Goal: Check status

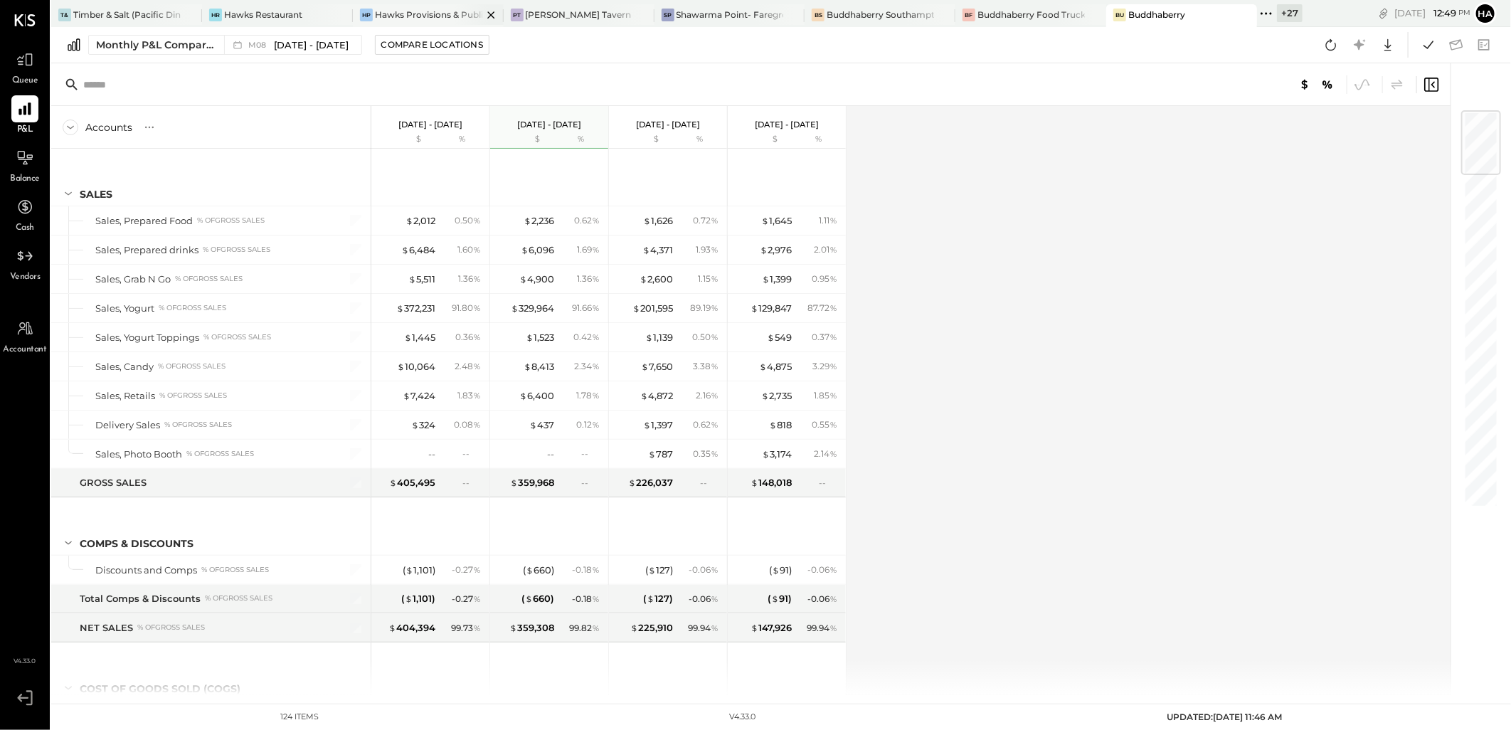
click at [428, 17] on div "Hawks Provisions & Public House" at bounding box center [428, 15] width 107 height 12
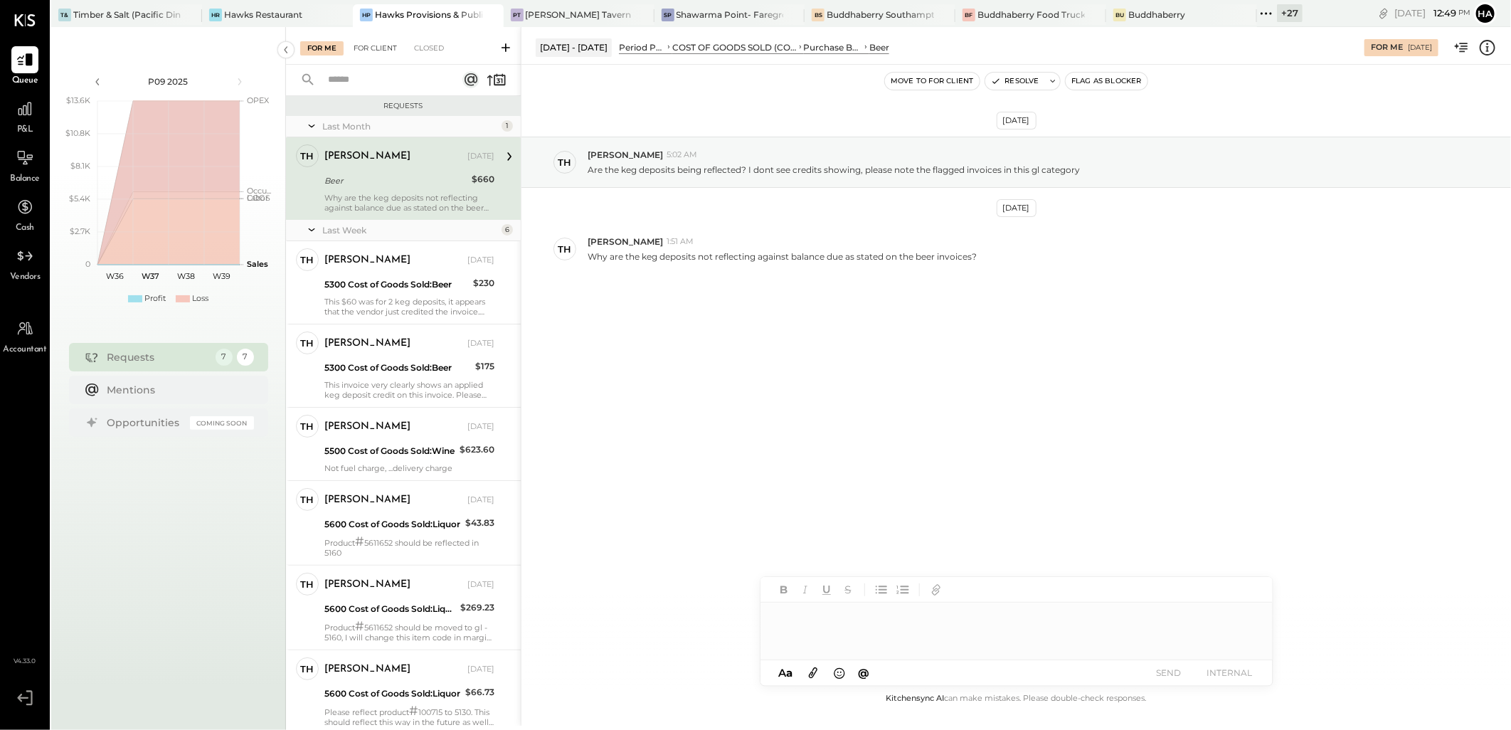
click at [379, 45] on div "For Client" at bounding box center [375, 48] width 58 height 14
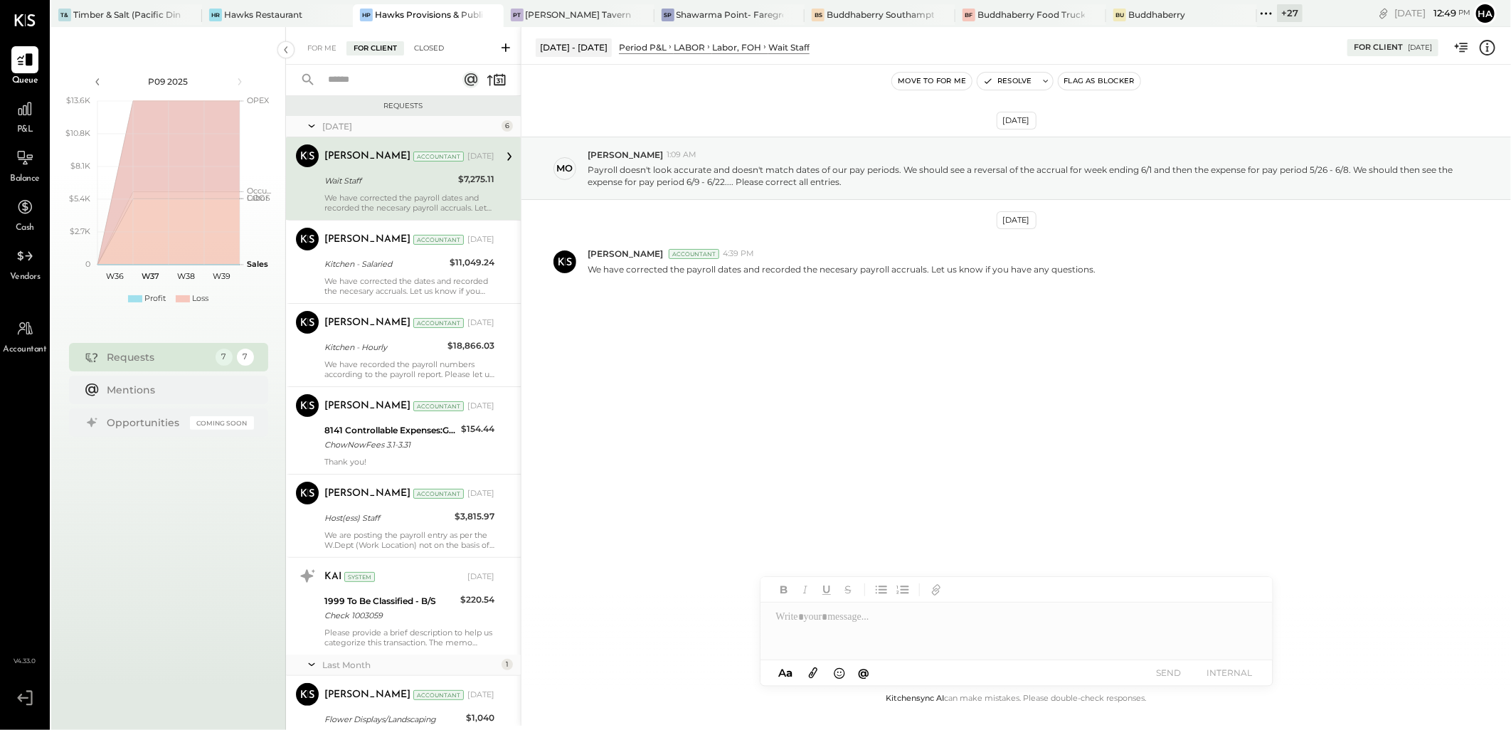
click at [430, 47] on div "Closed" at bounding box center [429, 48] width 44 height 14
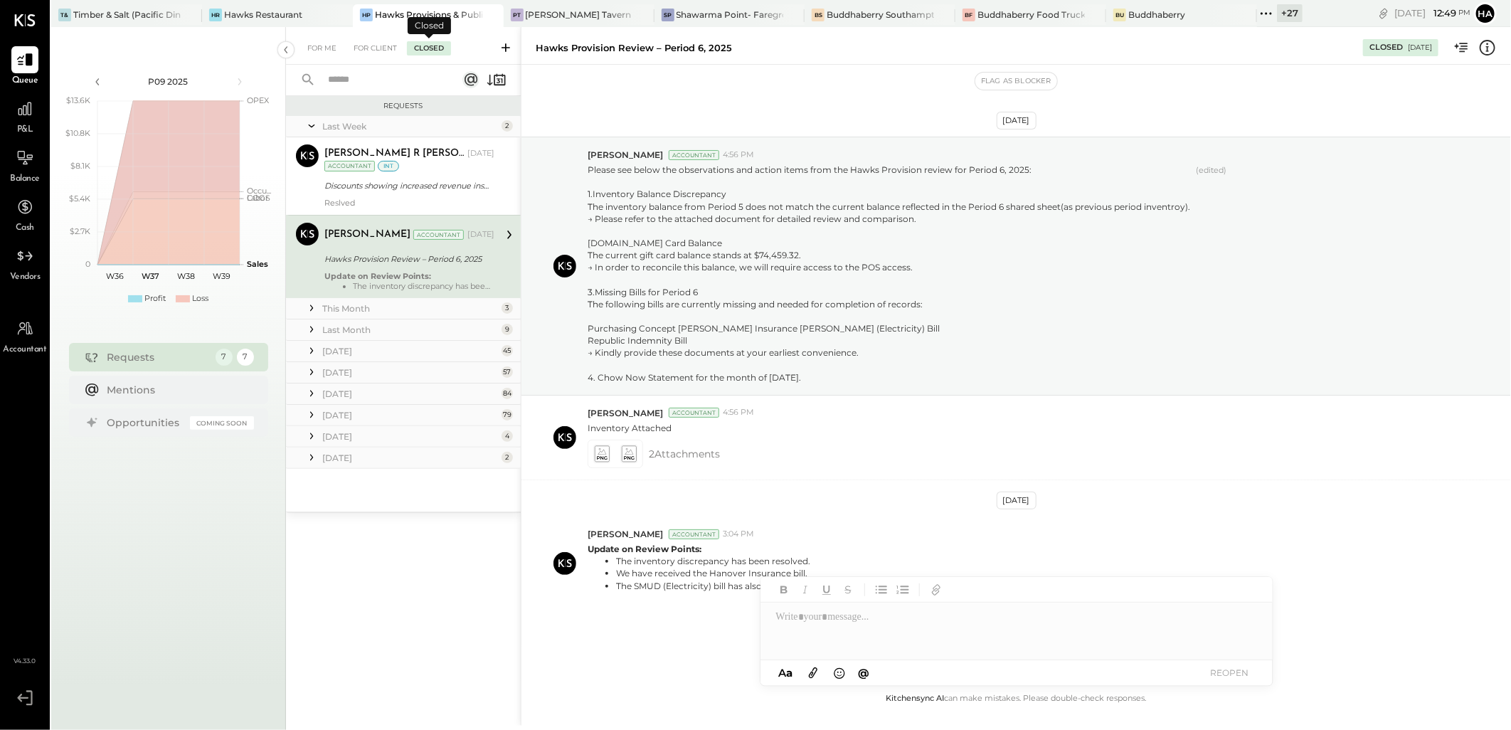
scroll to position [51, 0]
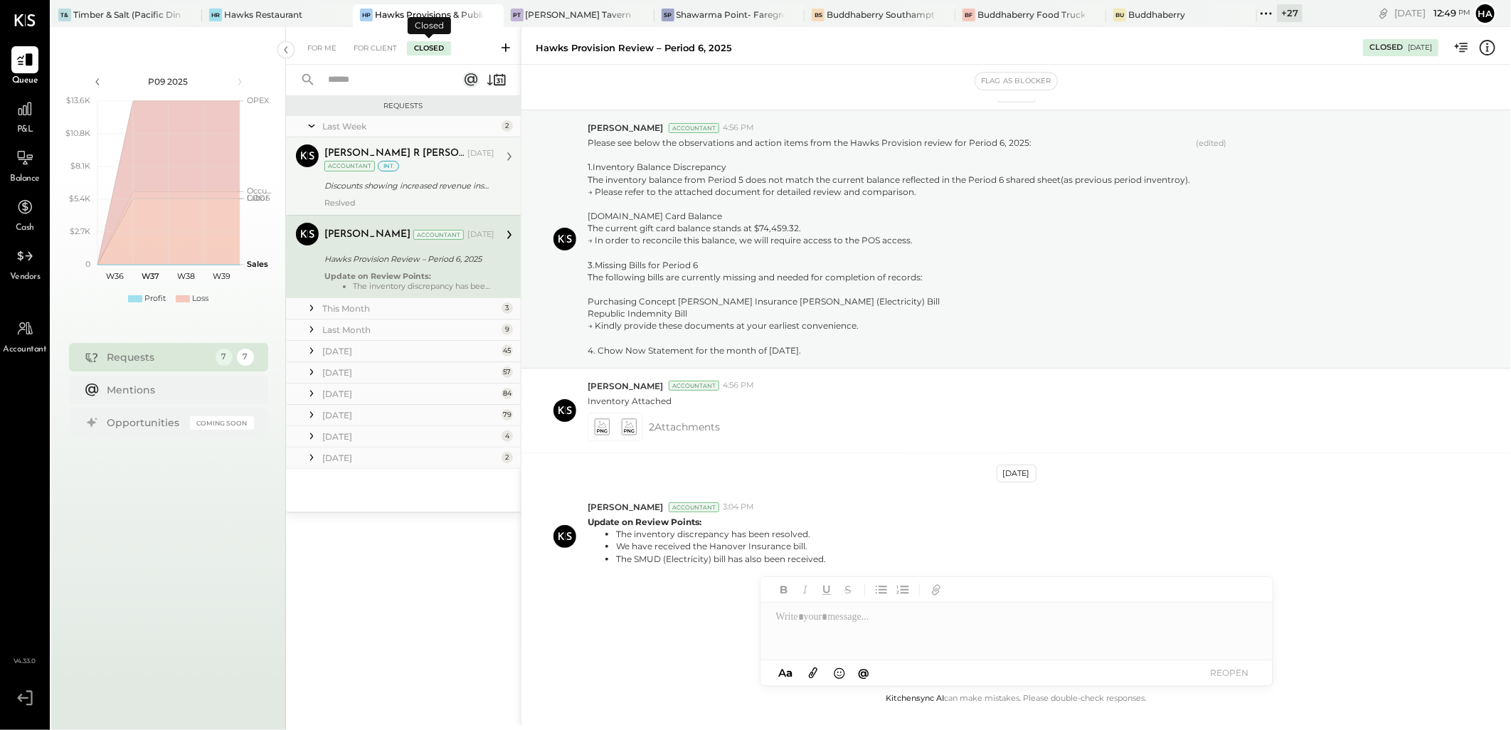
click at [430, 181] on div "Discounts showing increased revenue instead of decreasing revenue" at bounding box center [407, 186] width 166 height 14
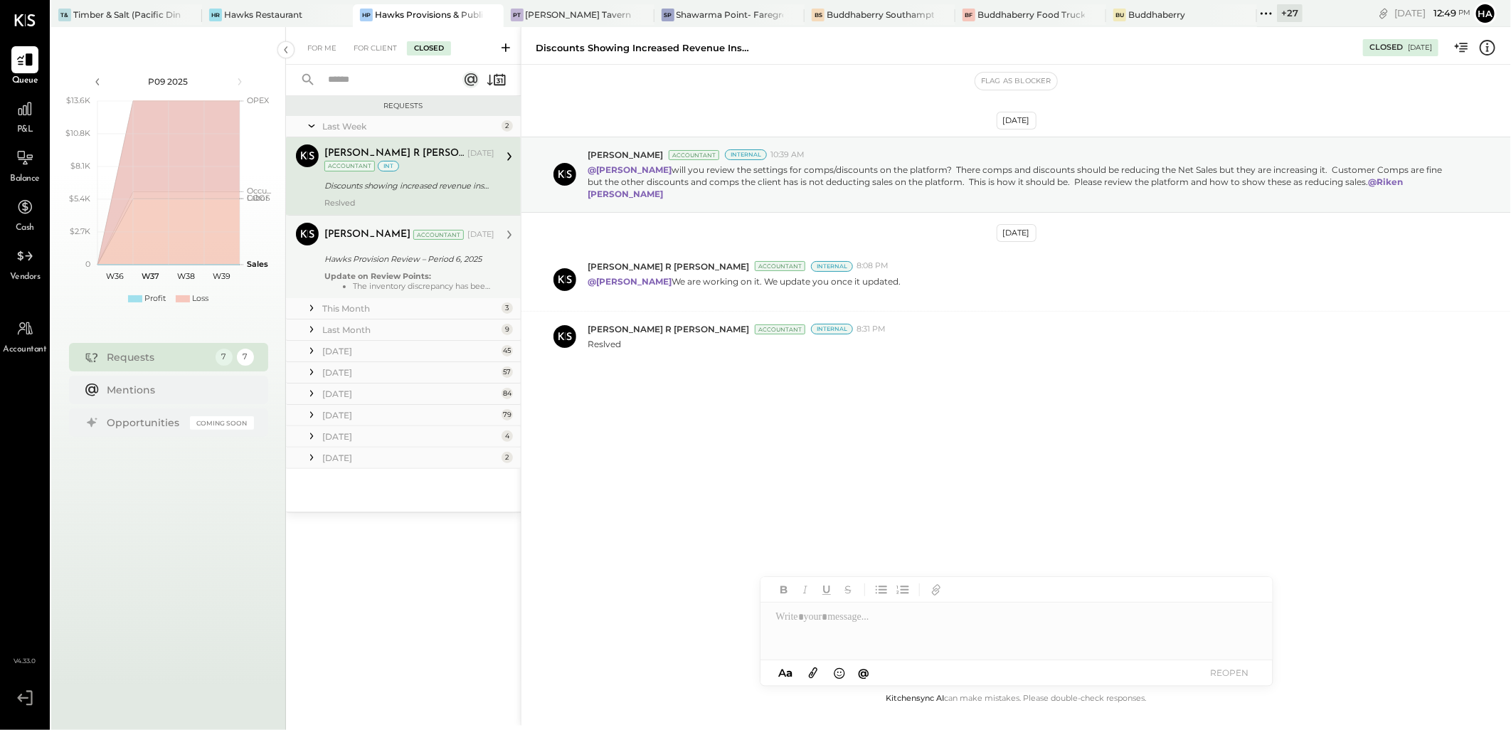
click at [428, 259] on div "Hawks Provision Review – Period 6, 2025" at bounding box center [407, 259] width 166 height 14
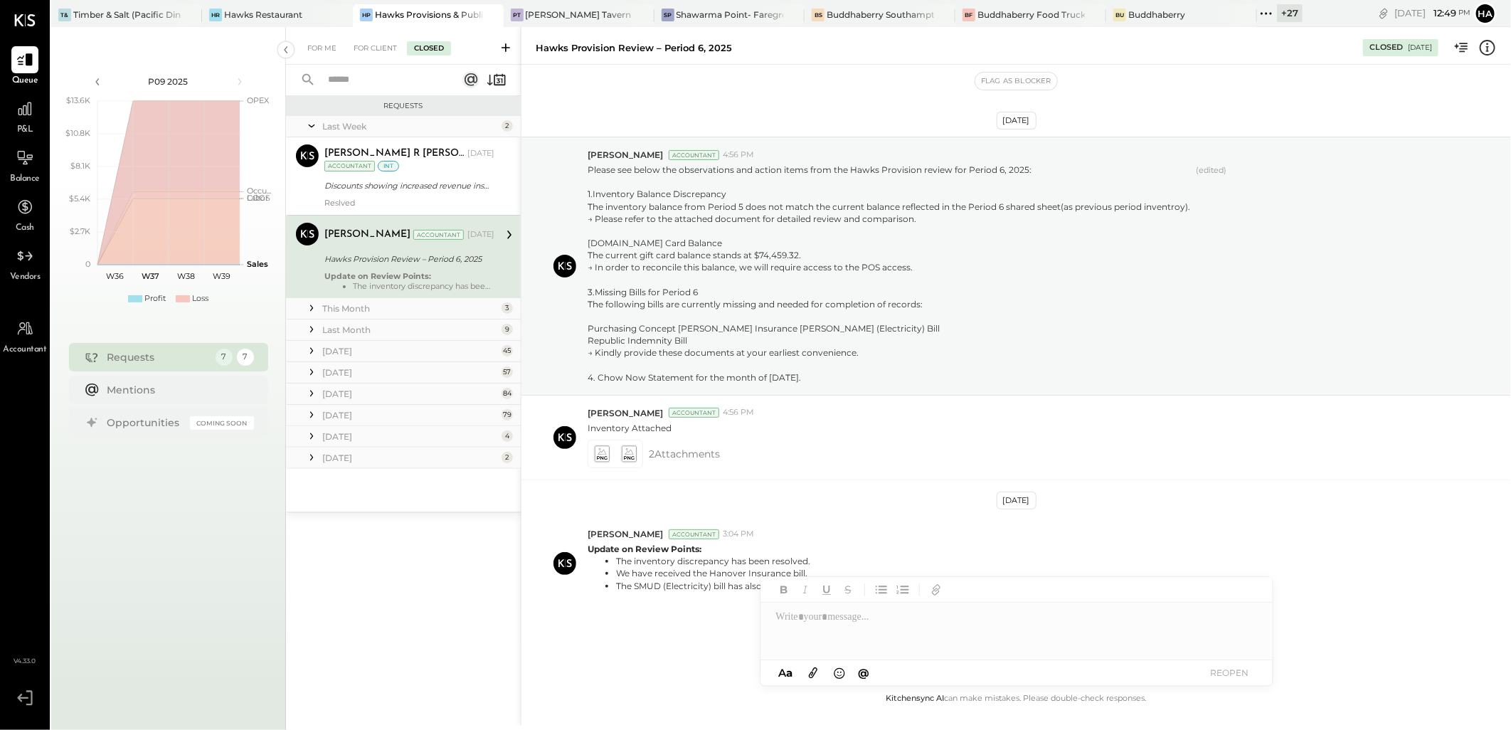
scroll to position [51, 0]
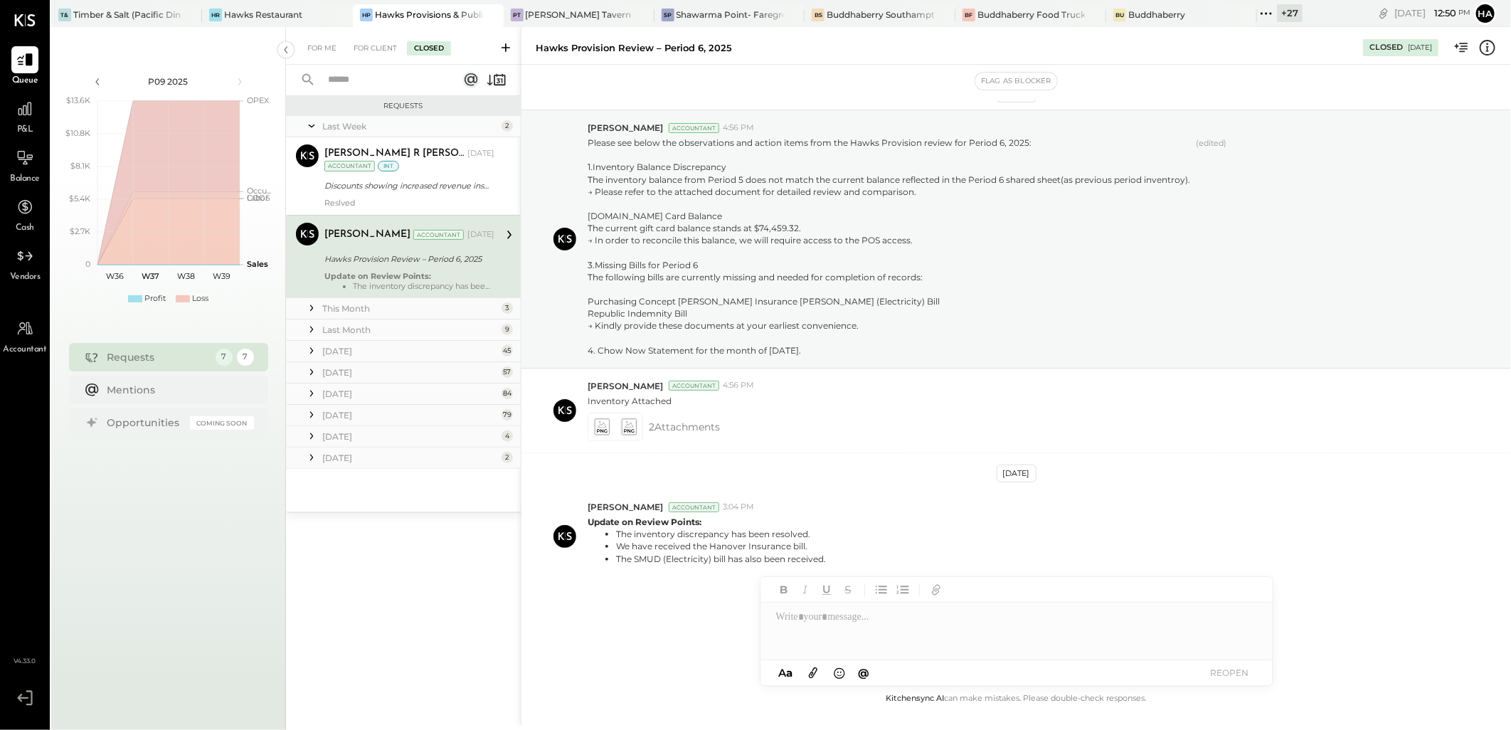
click at [333, 307] on div "This Month" at bounding box center [410, 308] width 176 height 12
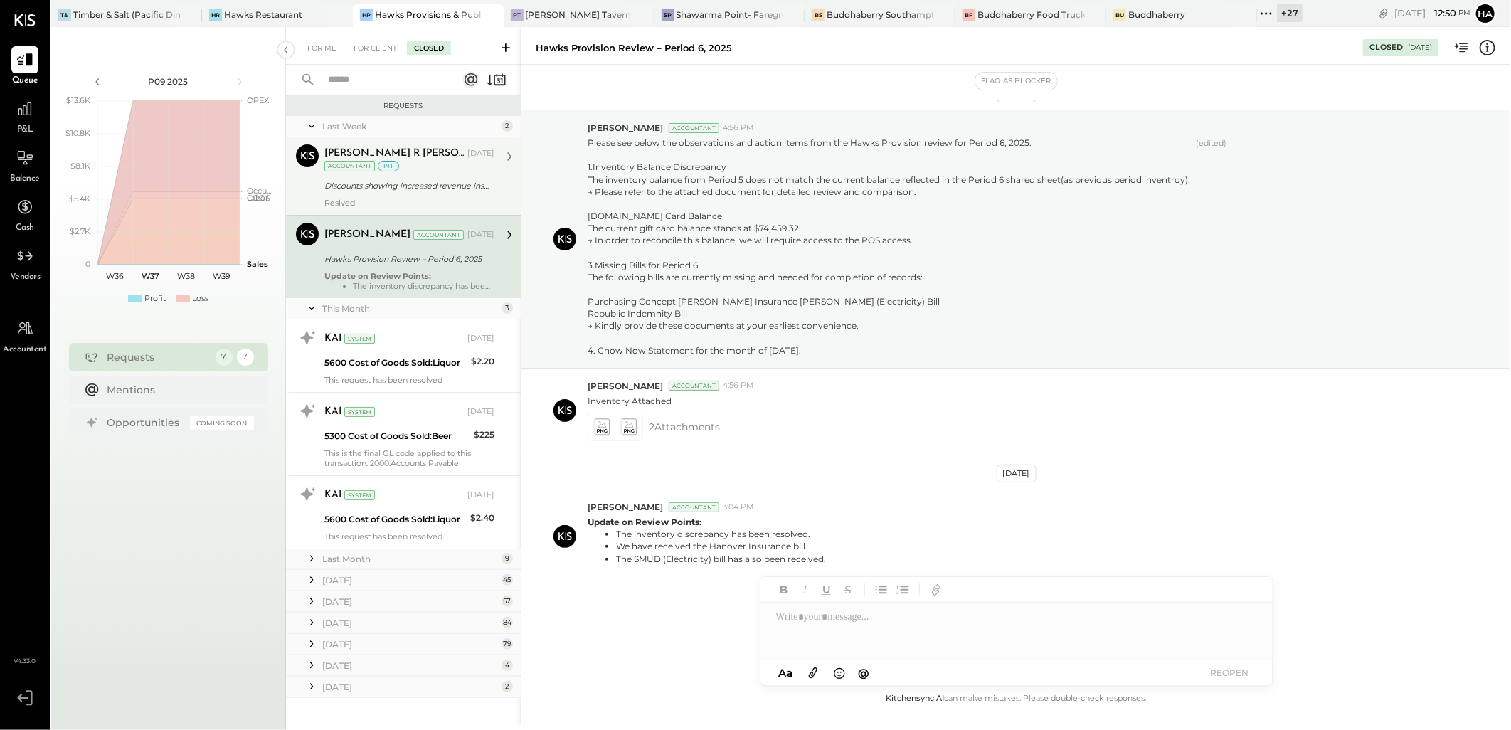
scroll to position [16, 0]
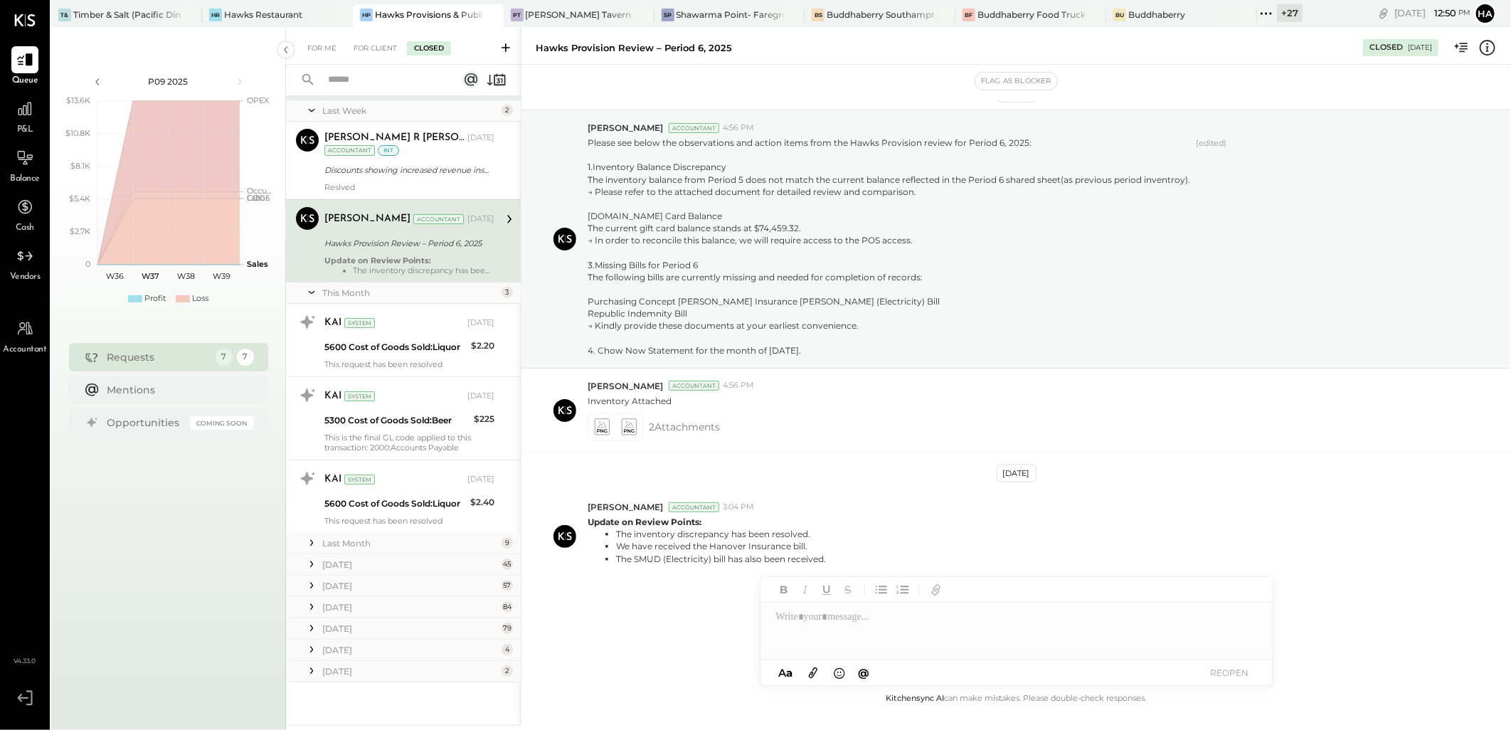
click at [336, 539] on div "Last Month" at bounding box center [410, 543] width 176 height 12
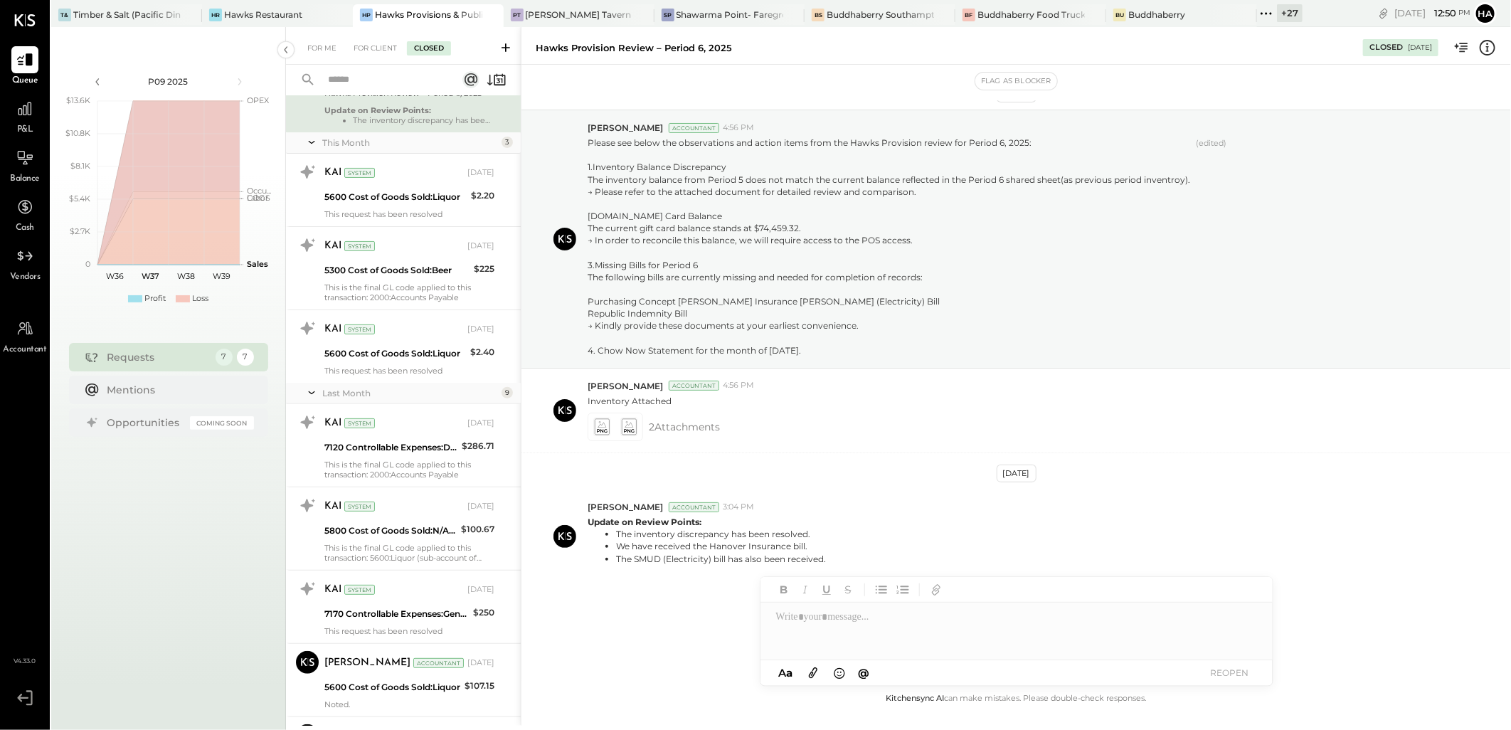
scroll to position [165, 0]
